Goal: Task Accomplishment & Management: Complete application form

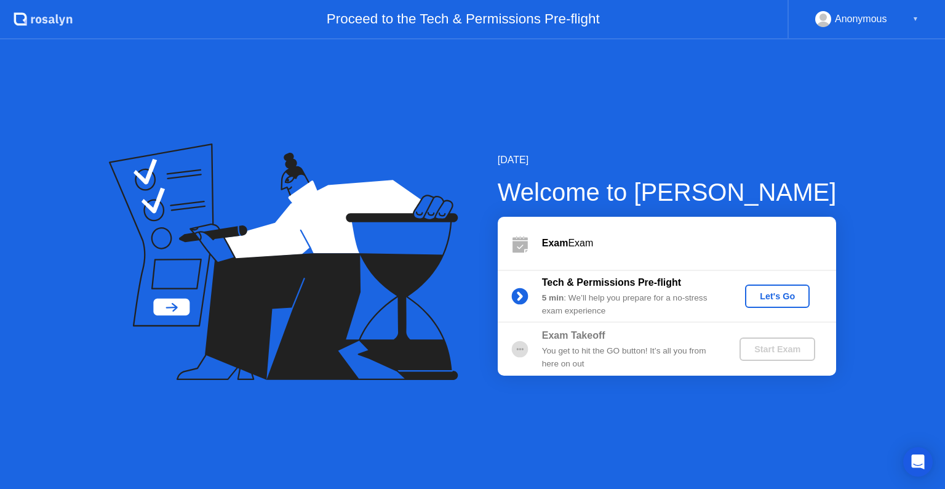
click at [785, 293] on div "Let's Go" at bounding box center [777, 296] width 55 height 10
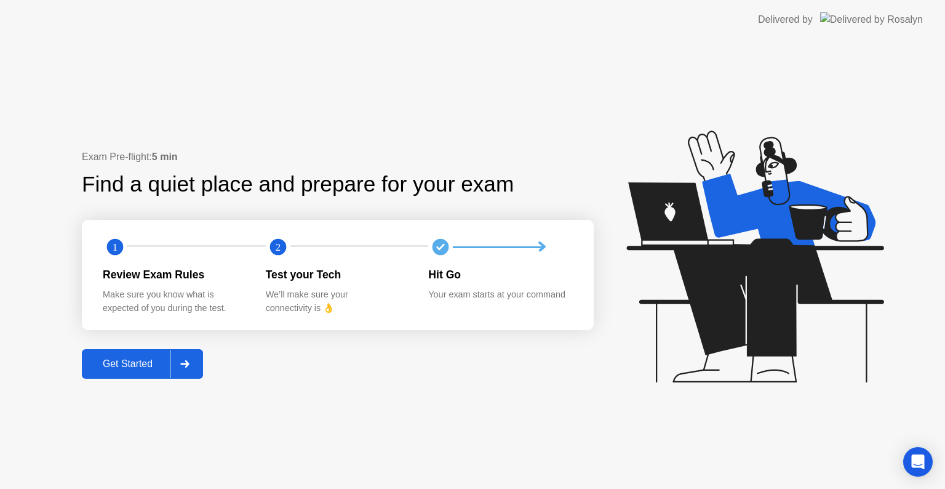
click at [190, 361] on icon at bounding box center [184, 363] width 9 height 7
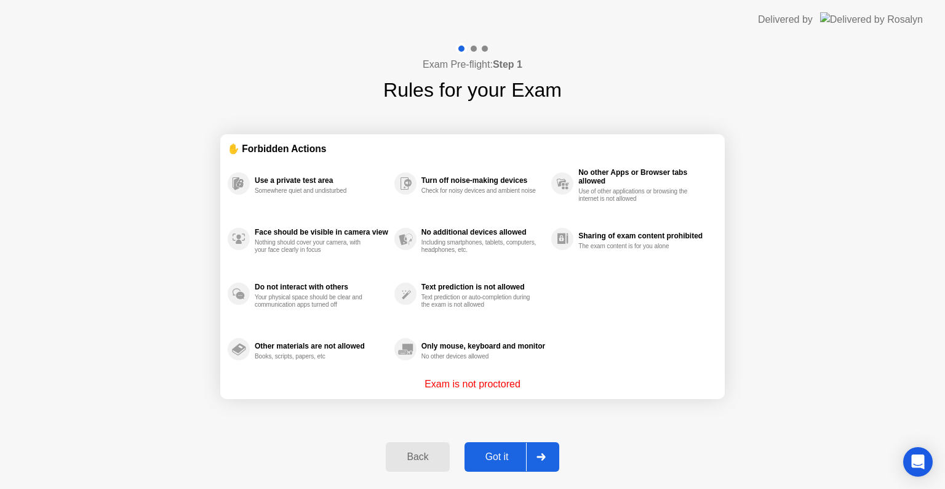
click at [533, 451] on div at bounding box center [541, 457] width 30 height 28
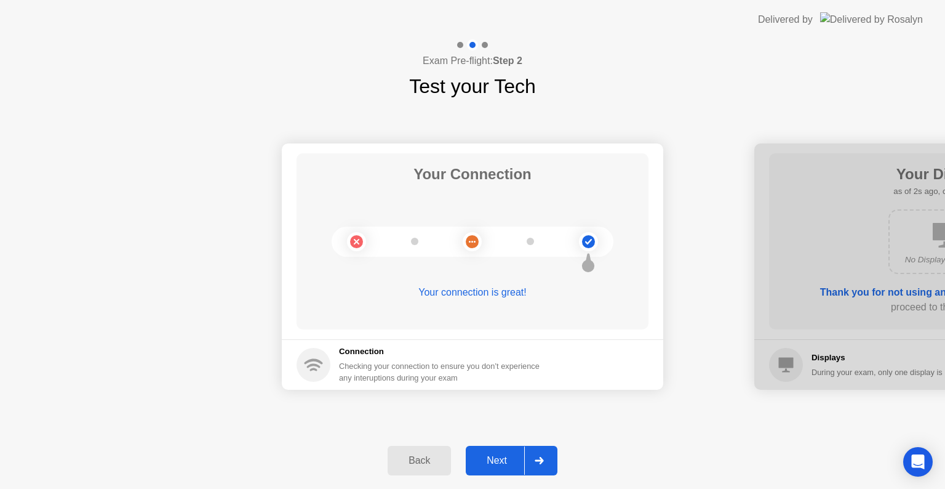
click at [536, 458] on icon at bounding box center [539, 460] width 9 height 7
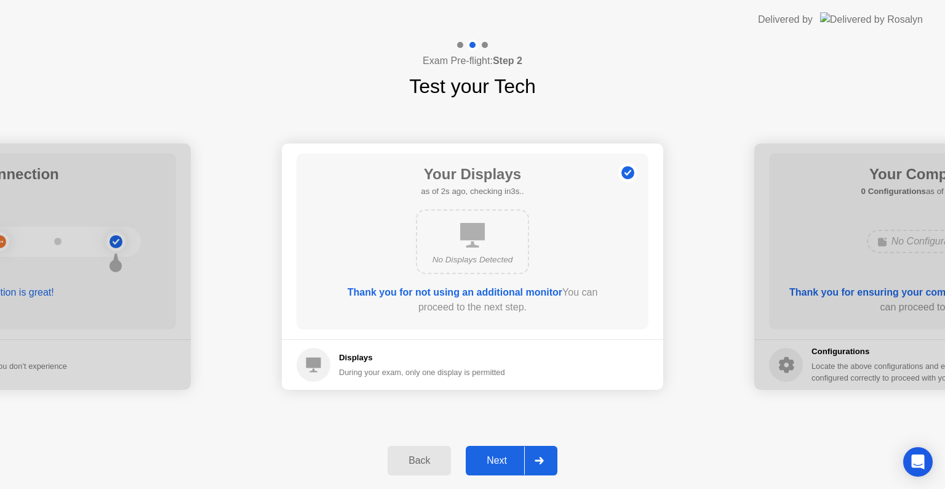
click at [536, 458] on icon at bounding box center [539, 460] width 9 height 7
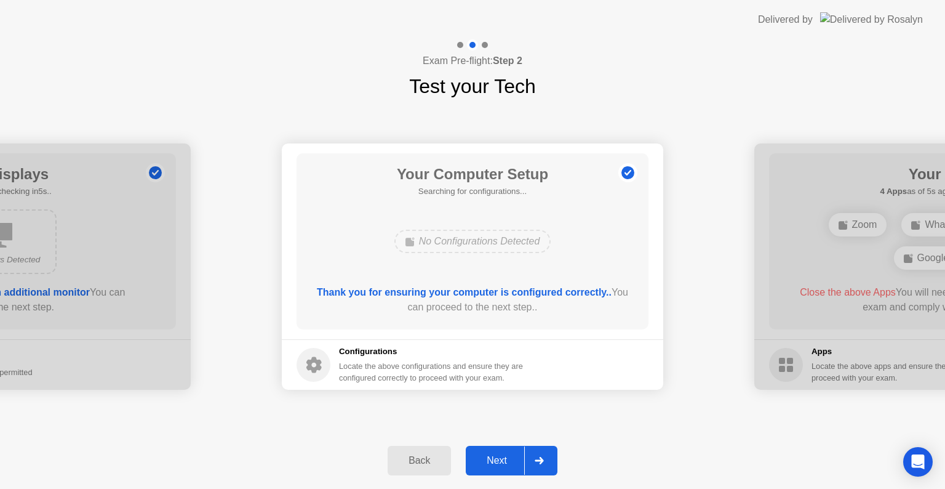
click at [536, 458] on icon at bounding box center [539, 460] width 9 height 7
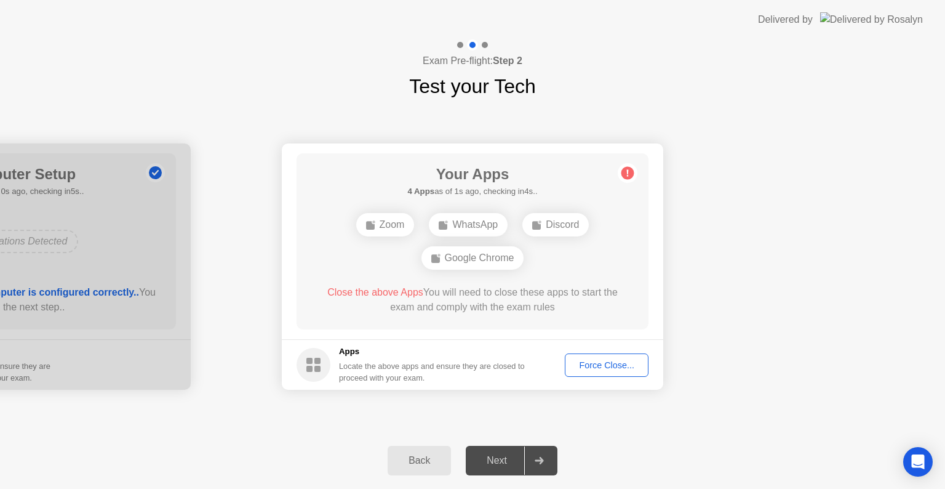
click at [611, 368] on div "Force Close..." at bounding box center [606, 365] width 75 height 10
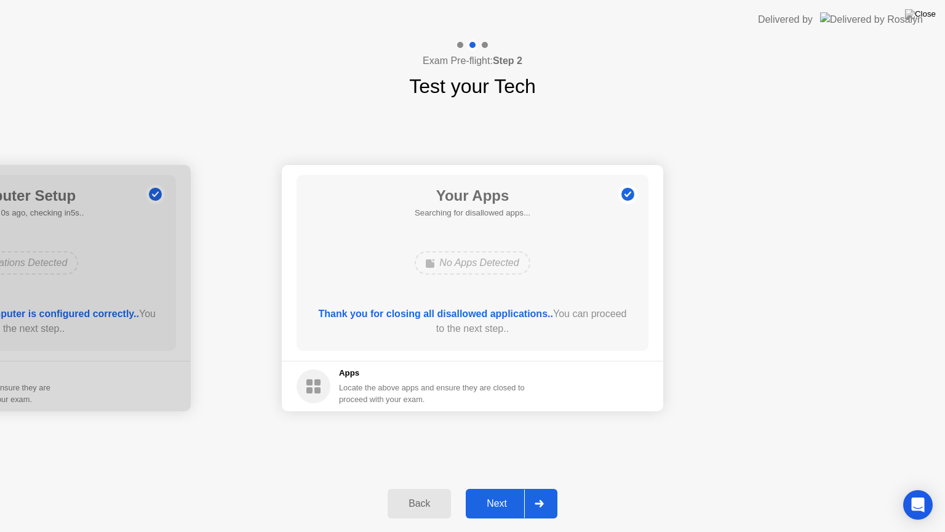
click at [535, 488] on icon at bounding box center [539, 503] width 9 height 7
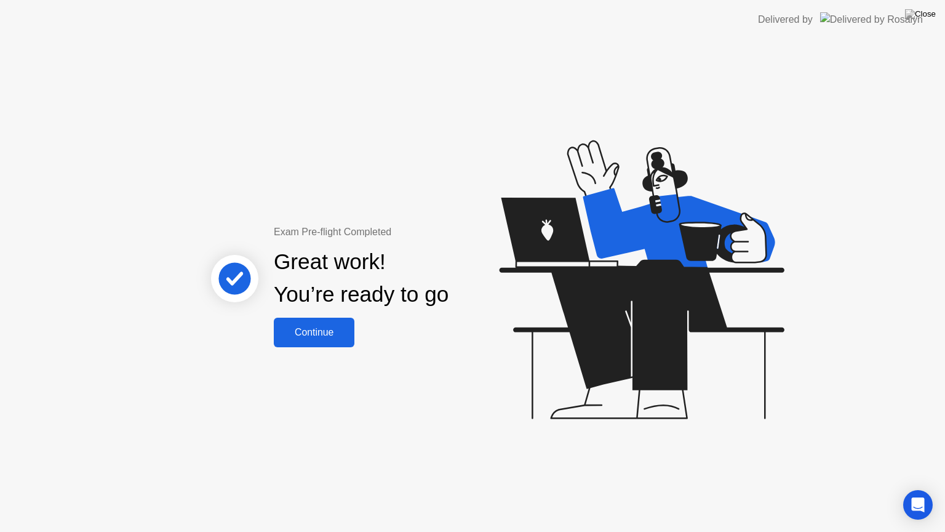
click at [345, 330] on div "Continue" at bounding box center [314, 332] width 73 height 11
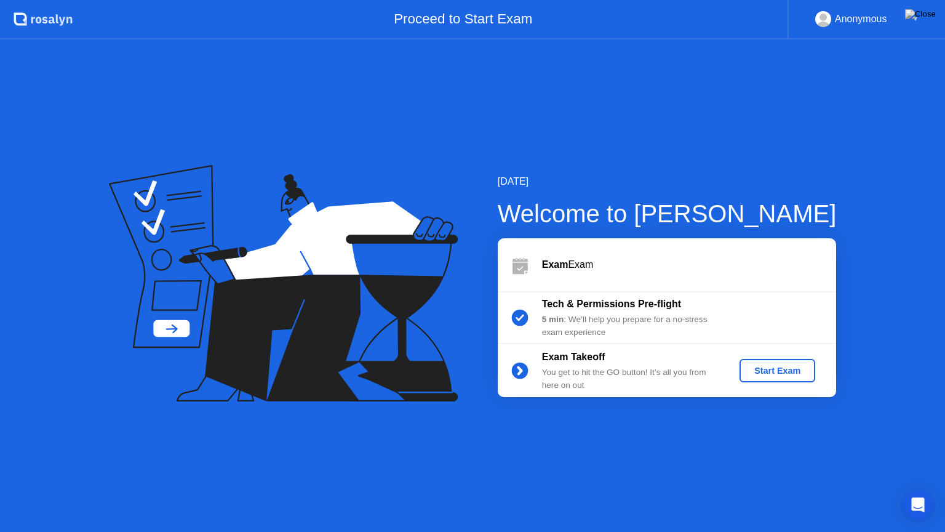
click at [785, 371] on div "Start Exam" at bounding box center [778, 371] width 66 height 10
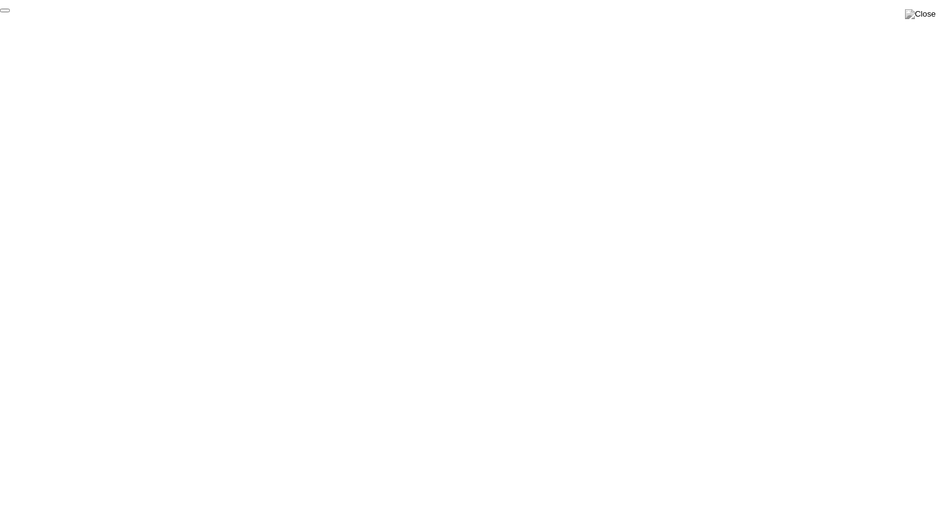
click div "End Proctoring Session"
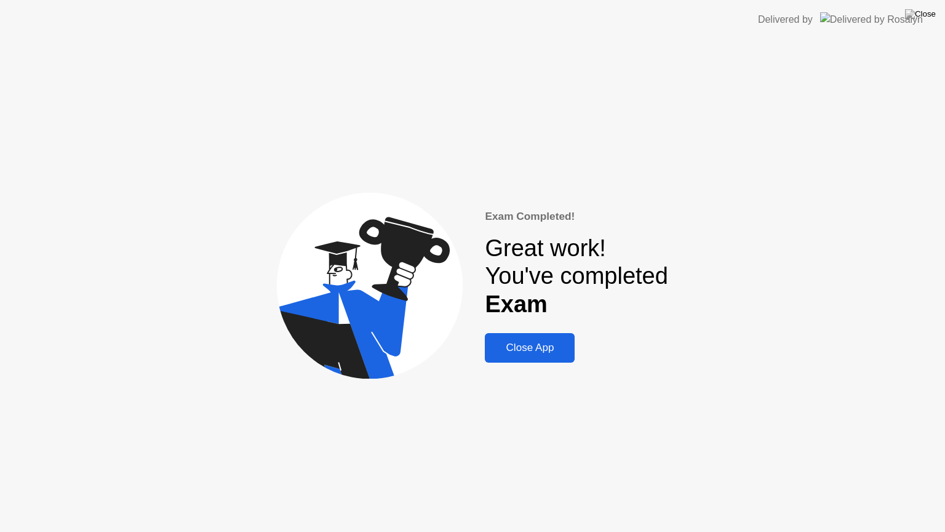
click at [544, 345] on div "Close App" at bounding box center [530, 348] width 82 height 12
